Goal: Browse casually

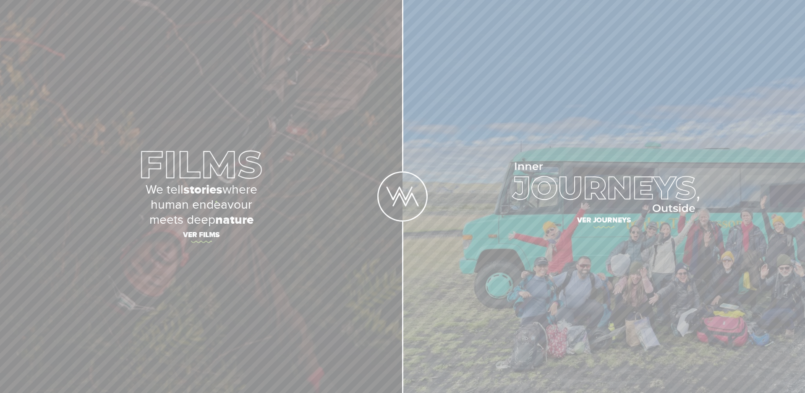
click at [216, 202] on p "We tell stories where human endeavour meets deep nature" at bounding box center [202, 204] width 294 height 45
